Goal: Information Seeking & Learning: Understand process/instructions

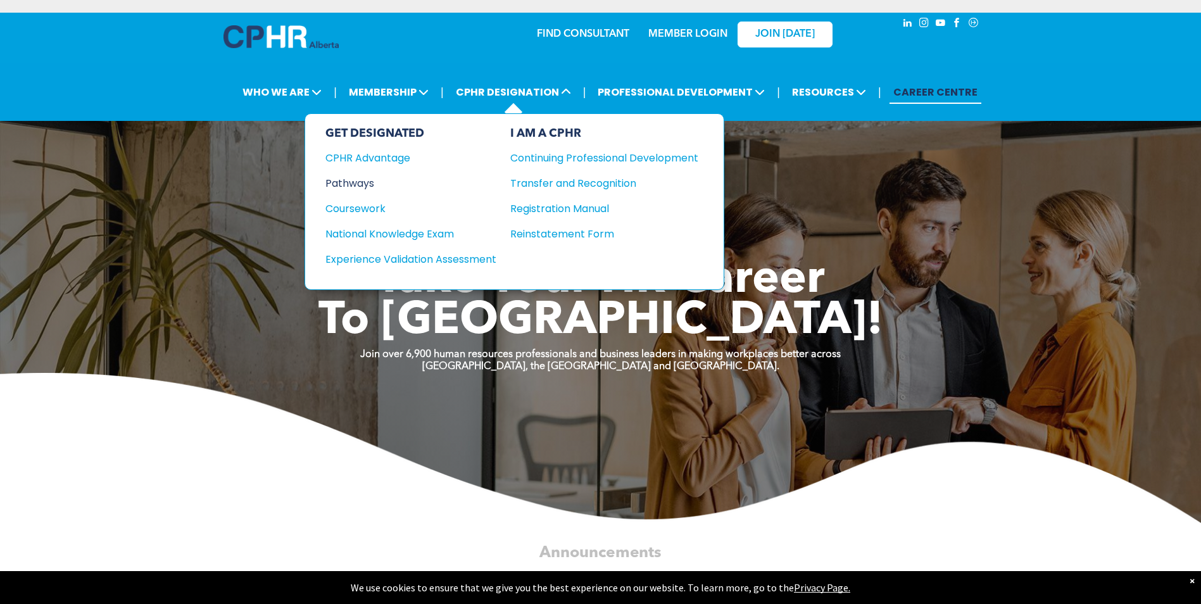
click at [361, 183] on div "Pathways" at bounding box center [402, 183] width 154 height 16
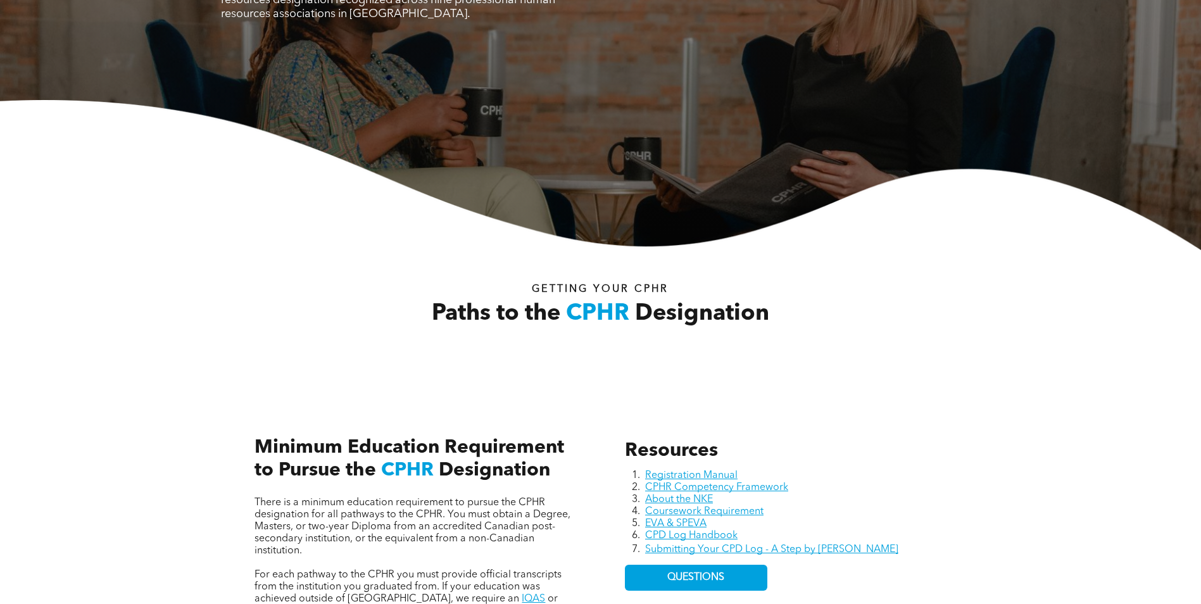
scroll to position [380, 0]
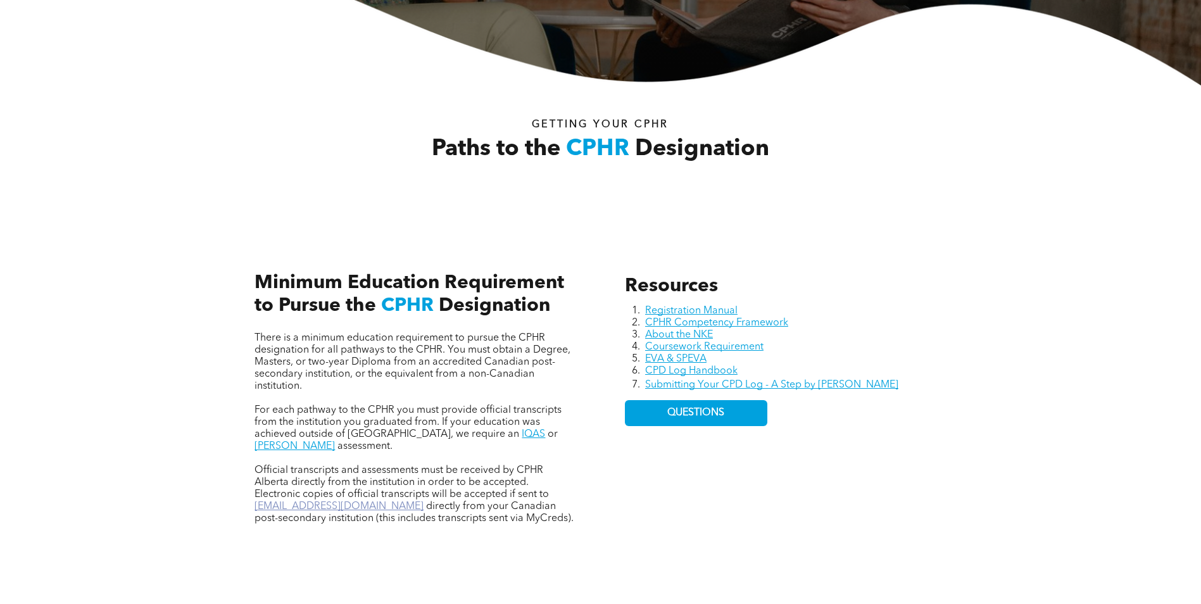
click at [310, 501] on link "[EMAIL_ADDRESS][DOMAIN_NAME]" at bounding box center [339, 506] width 169 height 10
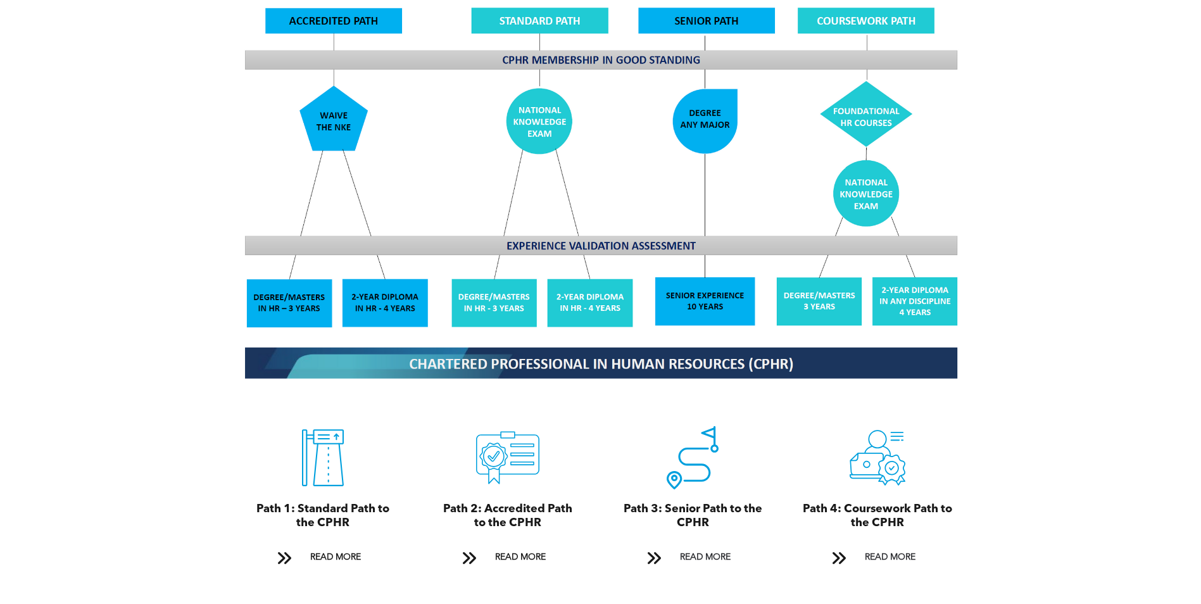
scroll to position [1140, 0]
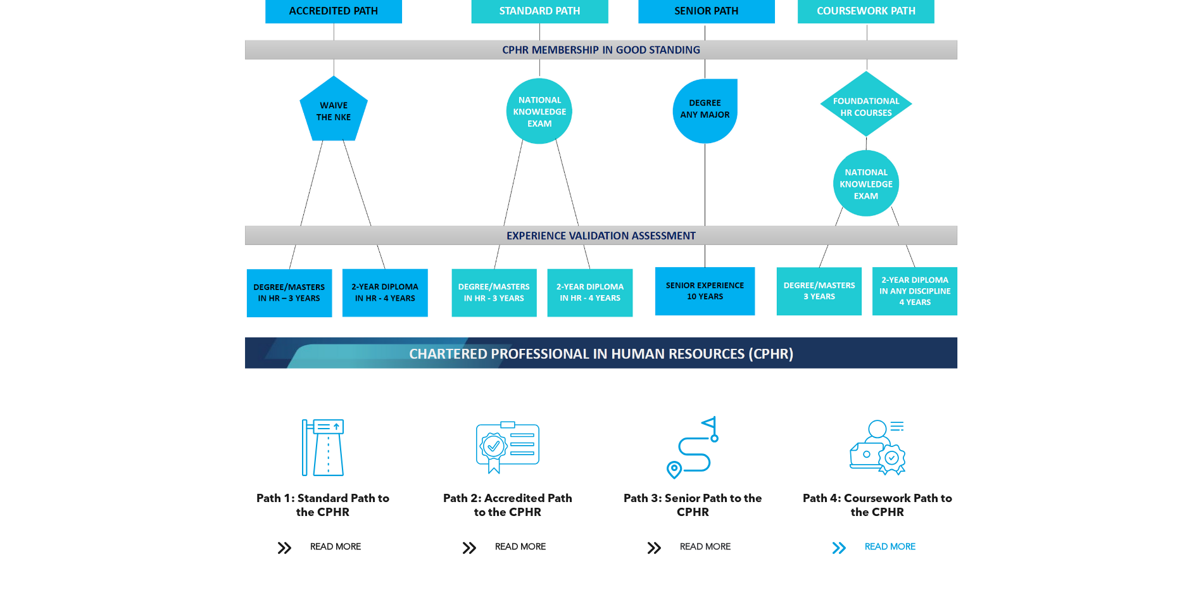
click at [892, 536] on span "READ MORE" at bounding box center [890, 547] width 60 height 23
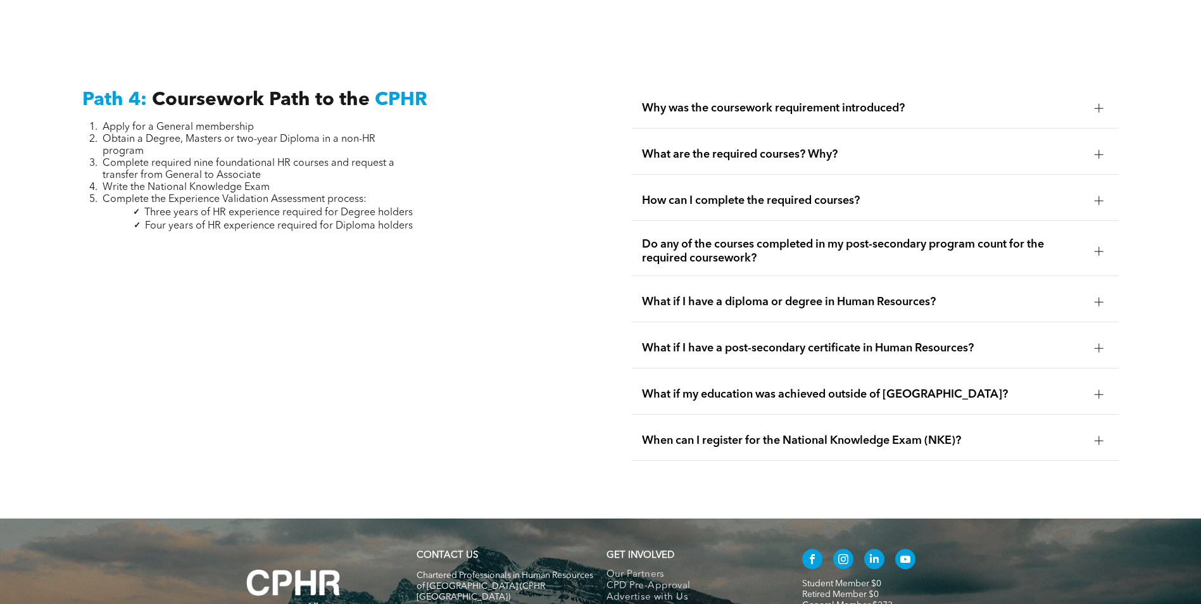
scroll to position [3759, 0]
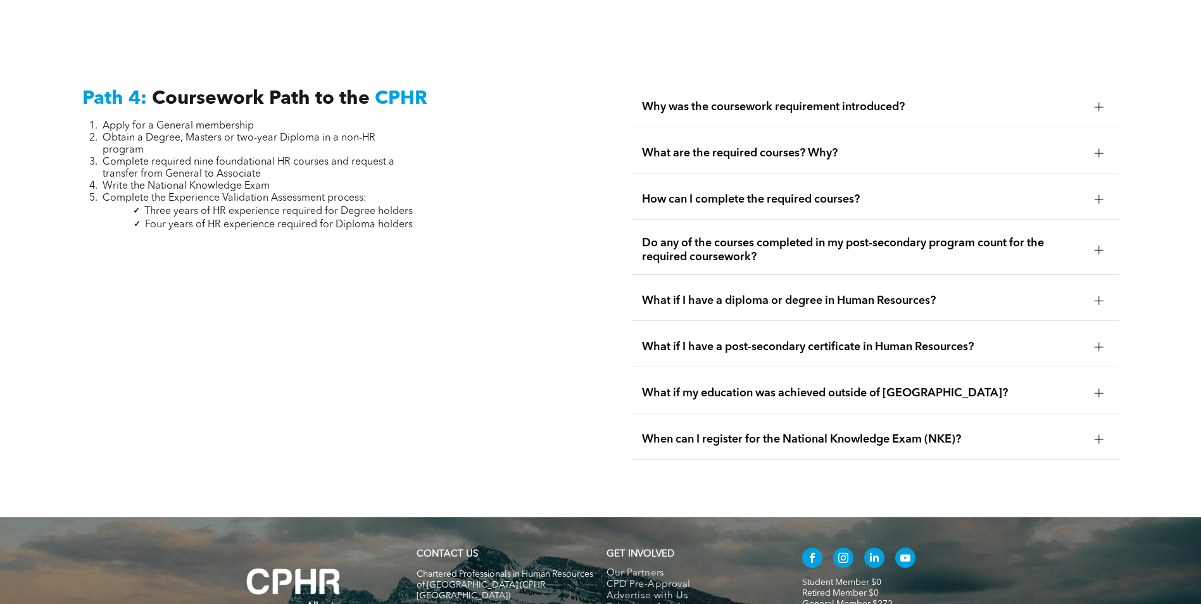
click at [926, 146] on span "What are the required courses? Why?" at bounding box center [863, 153] width 443 height 14
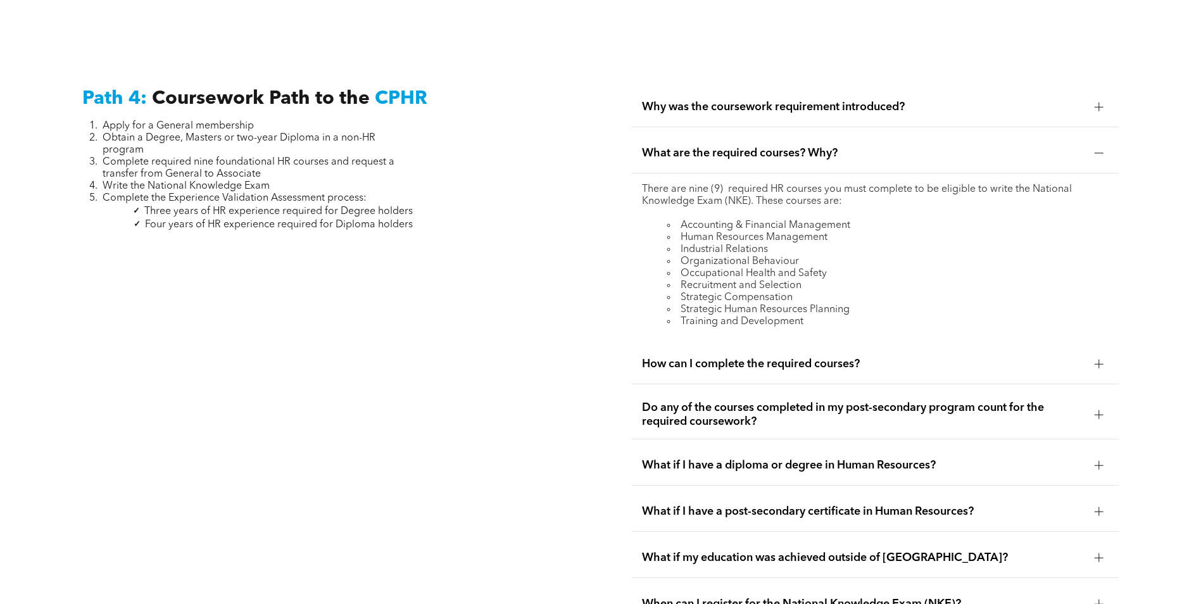
click at [917, 357] on span "How can I complete the required courses?" at bounding box center [863, 364] width 443 height 14
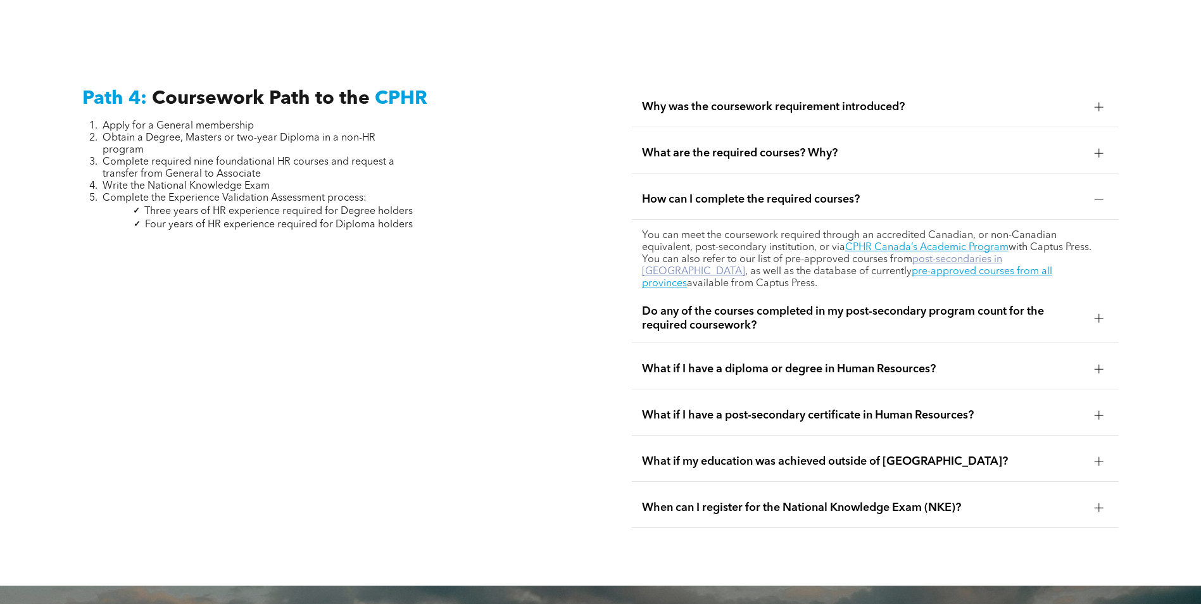
click at [912, 255] on link "post-secondaries in [GEOGRAPHIC_DATA]" at bounding box center [822, 266] width 360 height 22
click at [1087, 294] on div "Do any of the courses completed in my post-secondary program count for the requ…" at bounding box center [875, 318] width 487 height 49
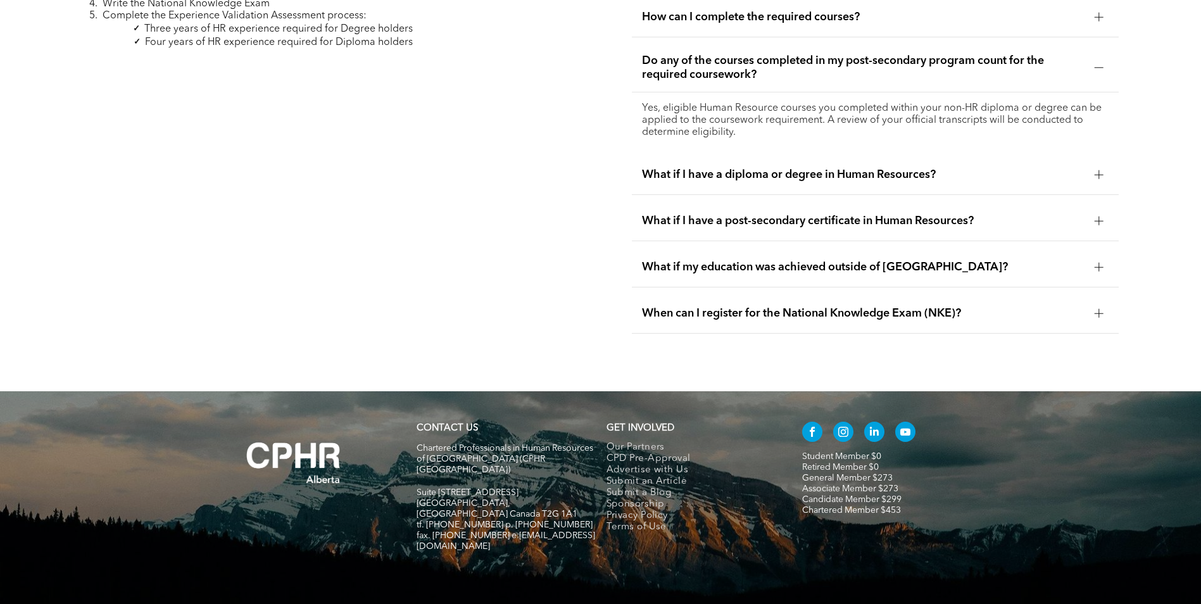
scroll to position [3942, 0]
